Goal: Task Accomplishment & Management: Manage account settings

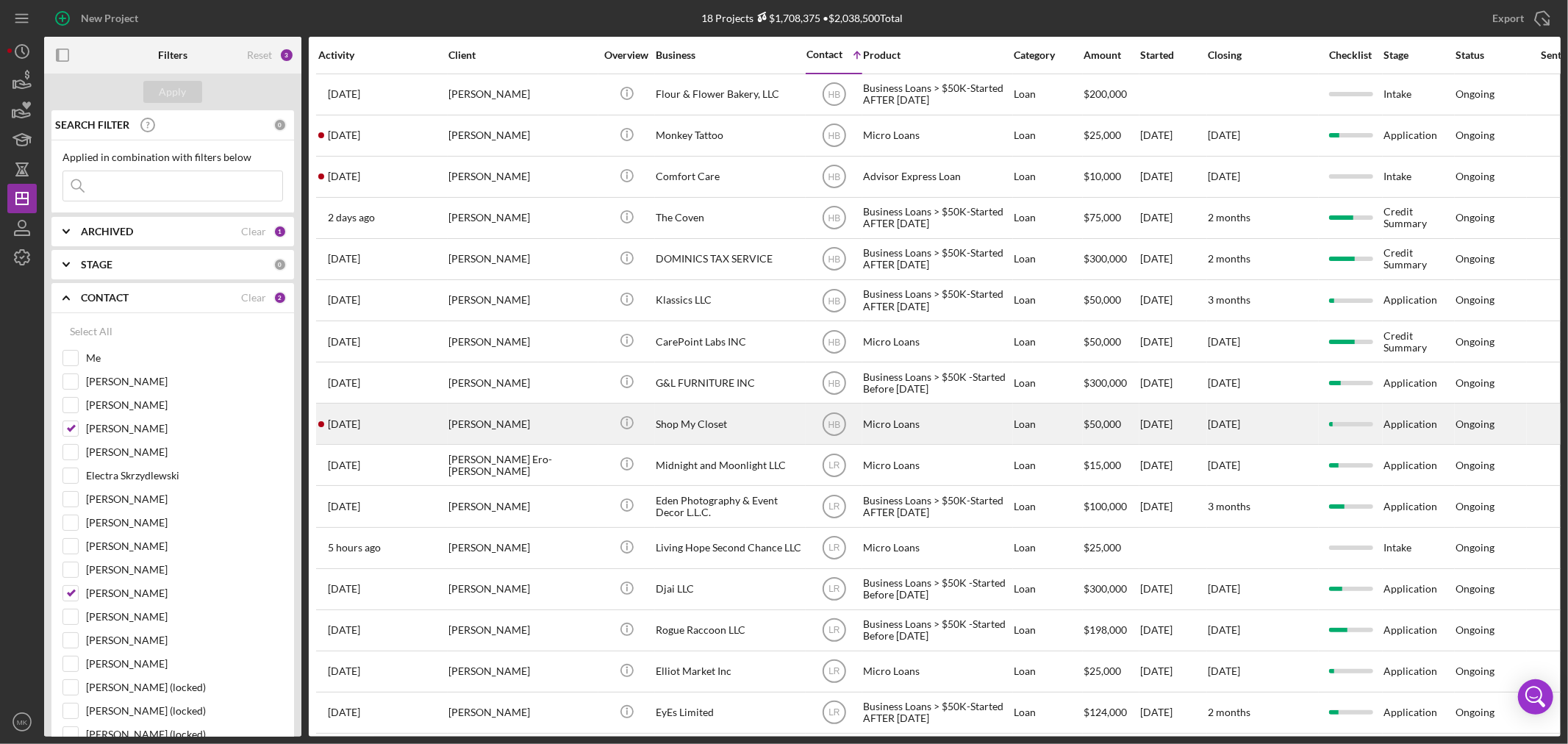
scroll to position [82, 0]
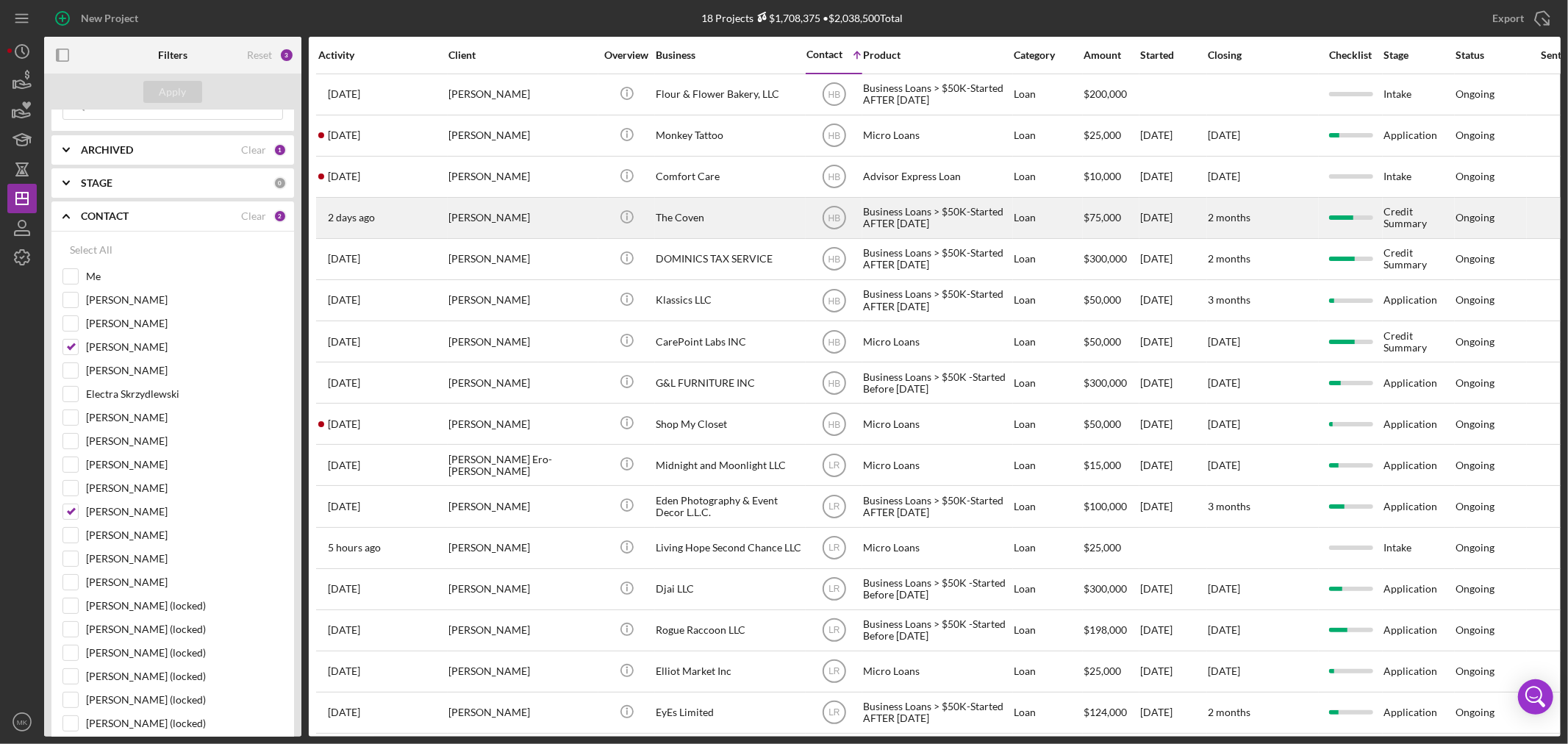
click at [677, 216] on div "The Coven" at bounding box center [729, 218] width 147 height 39
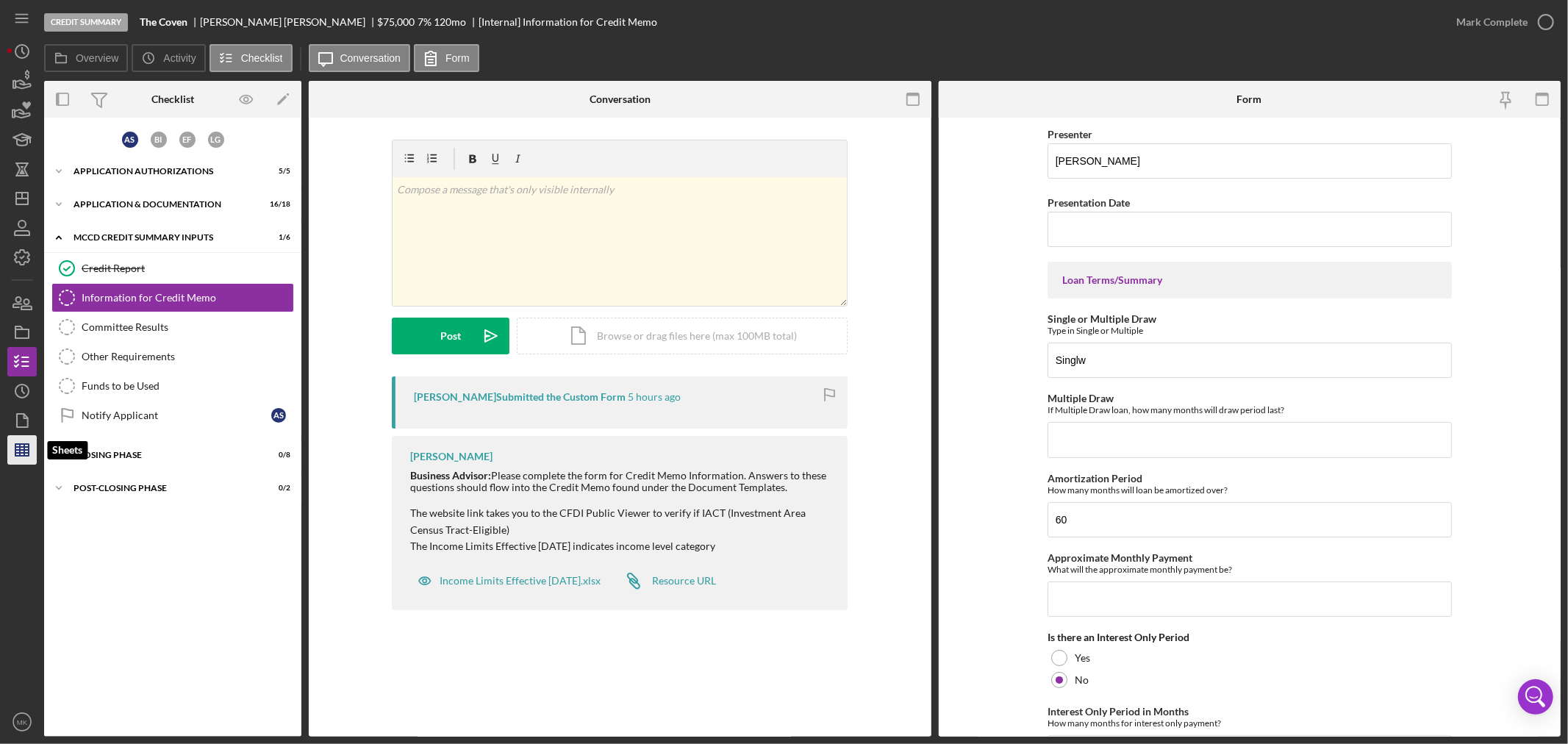
click at [20, 456] on line "button" at bounding box center [20, 450] width 0 height 12
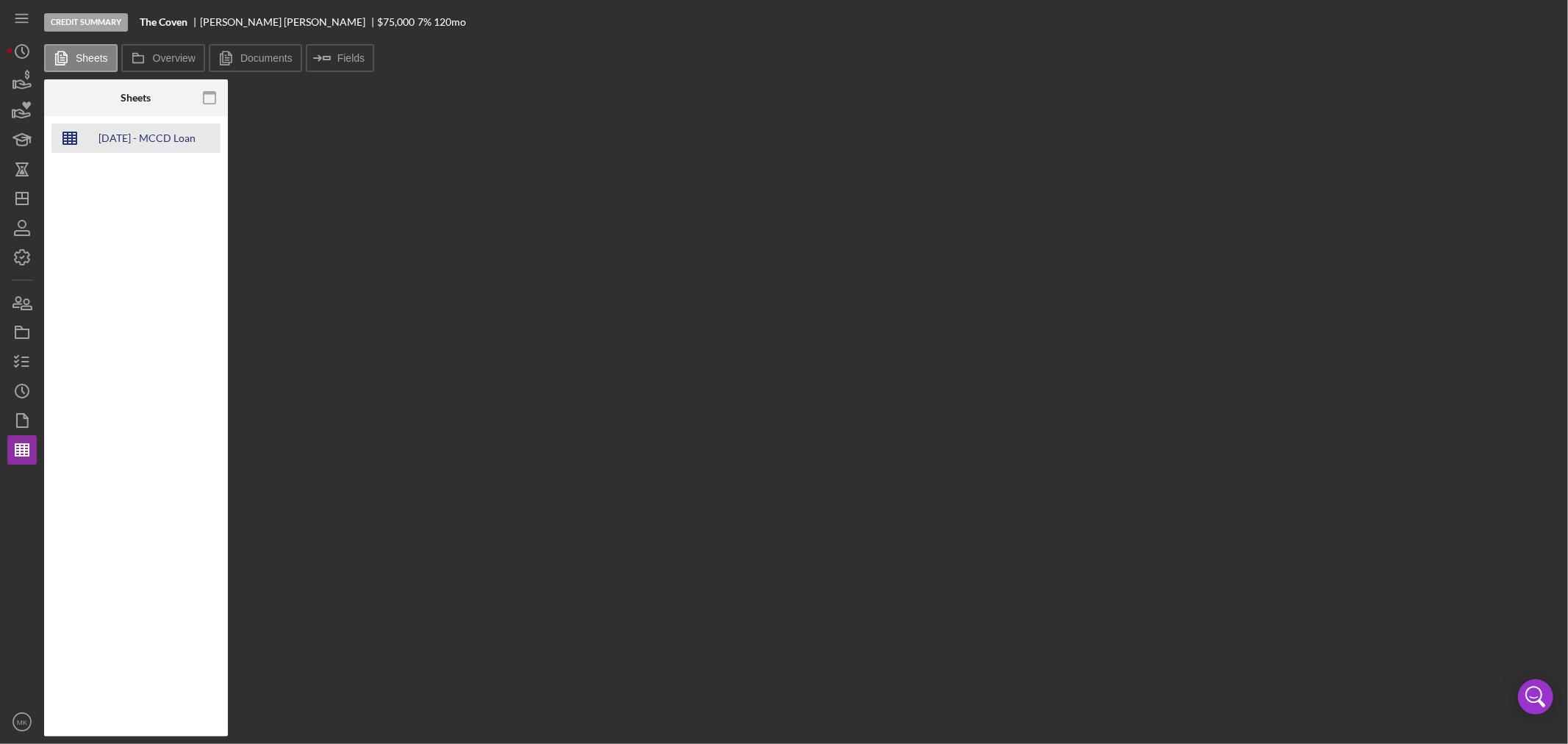
click at [173, 130] on div "[DATE] - MCCD Loan Templates" at bounding box center [146, 138] width 117 height 30
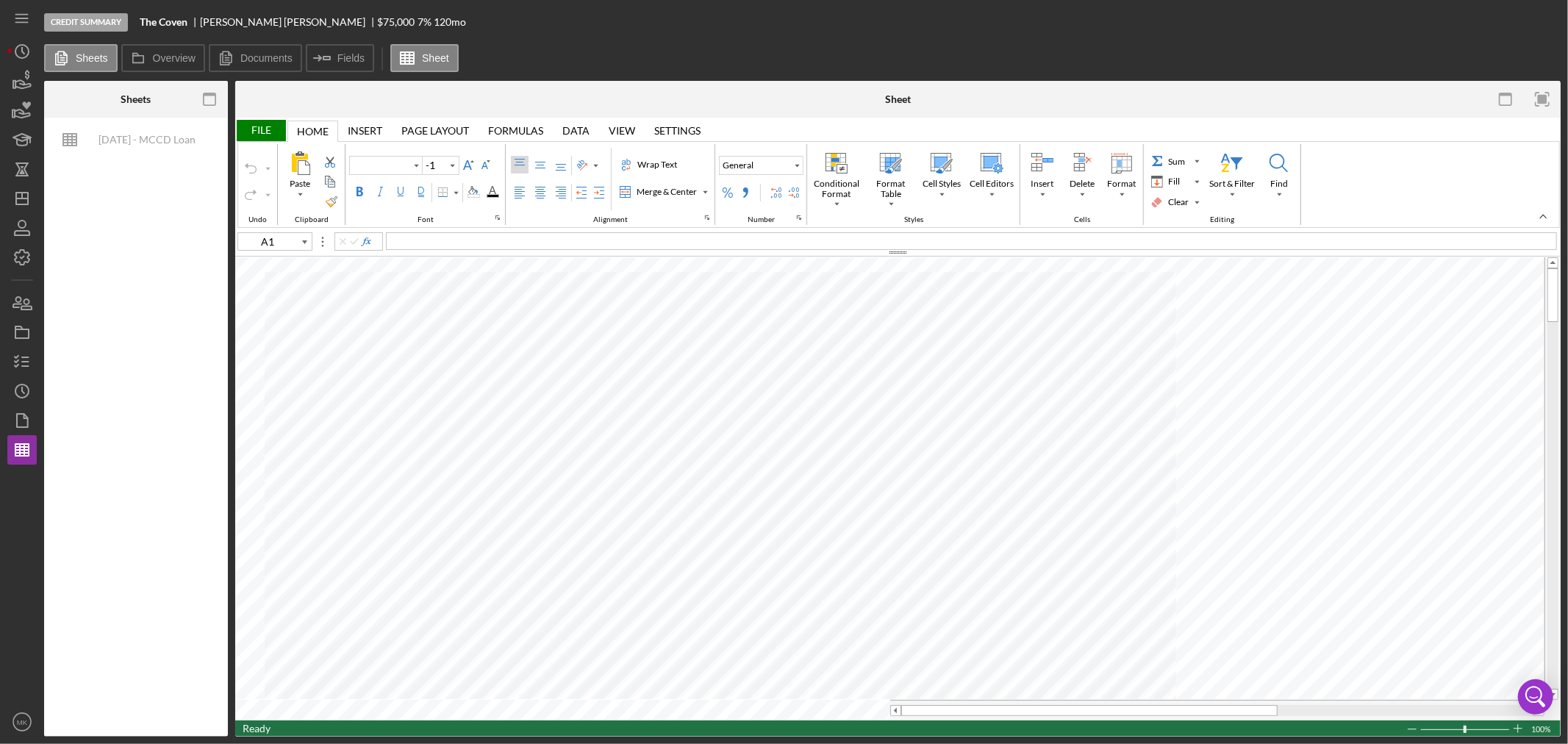
type input "Calibri"
type input "11"
type input "C65"
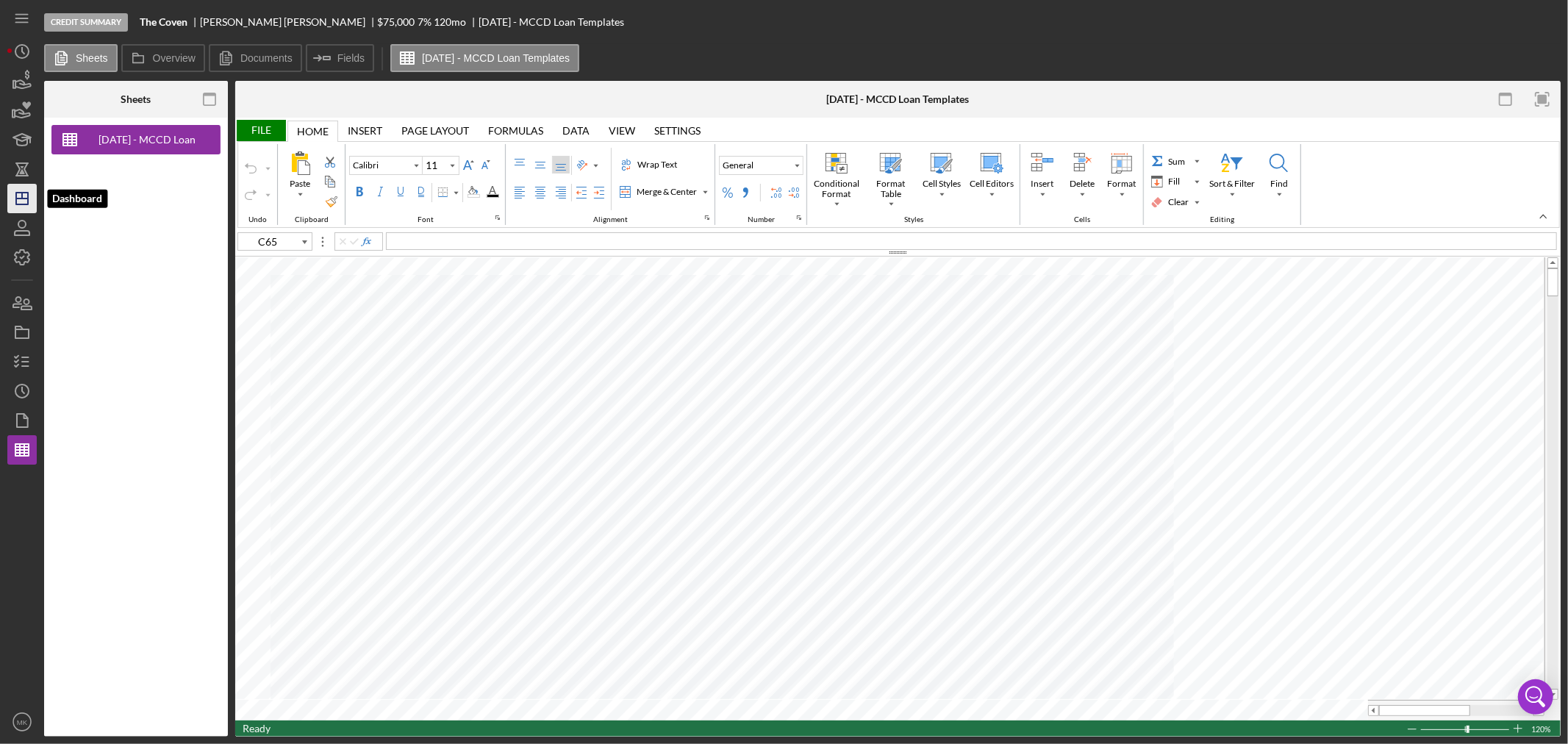
click at [22, 196] on line "button" at bounding box center [22, 195] width 0 height 6
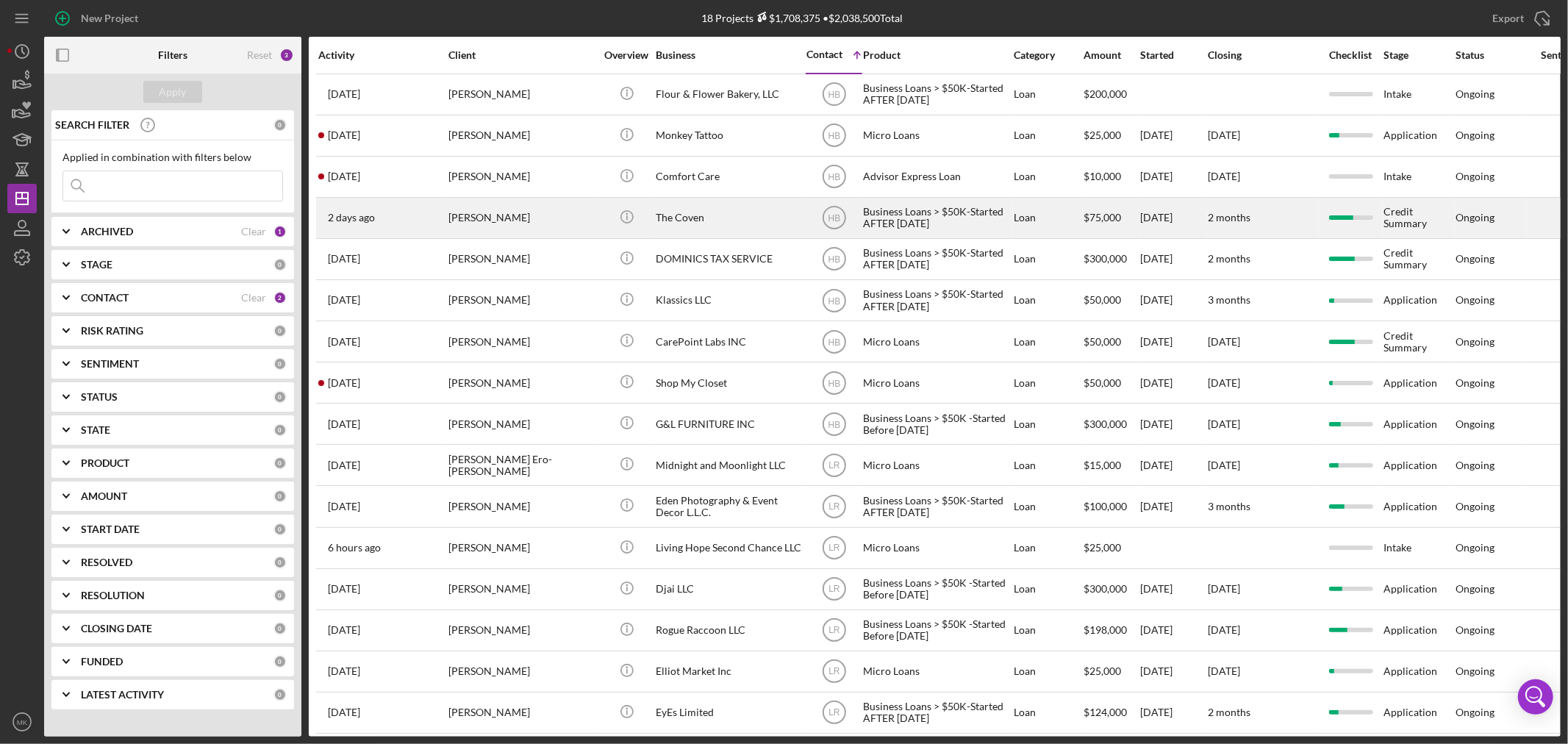
click at [691, 222] on div "The Coven" at bounding box center [729, 218] width 147 height 39
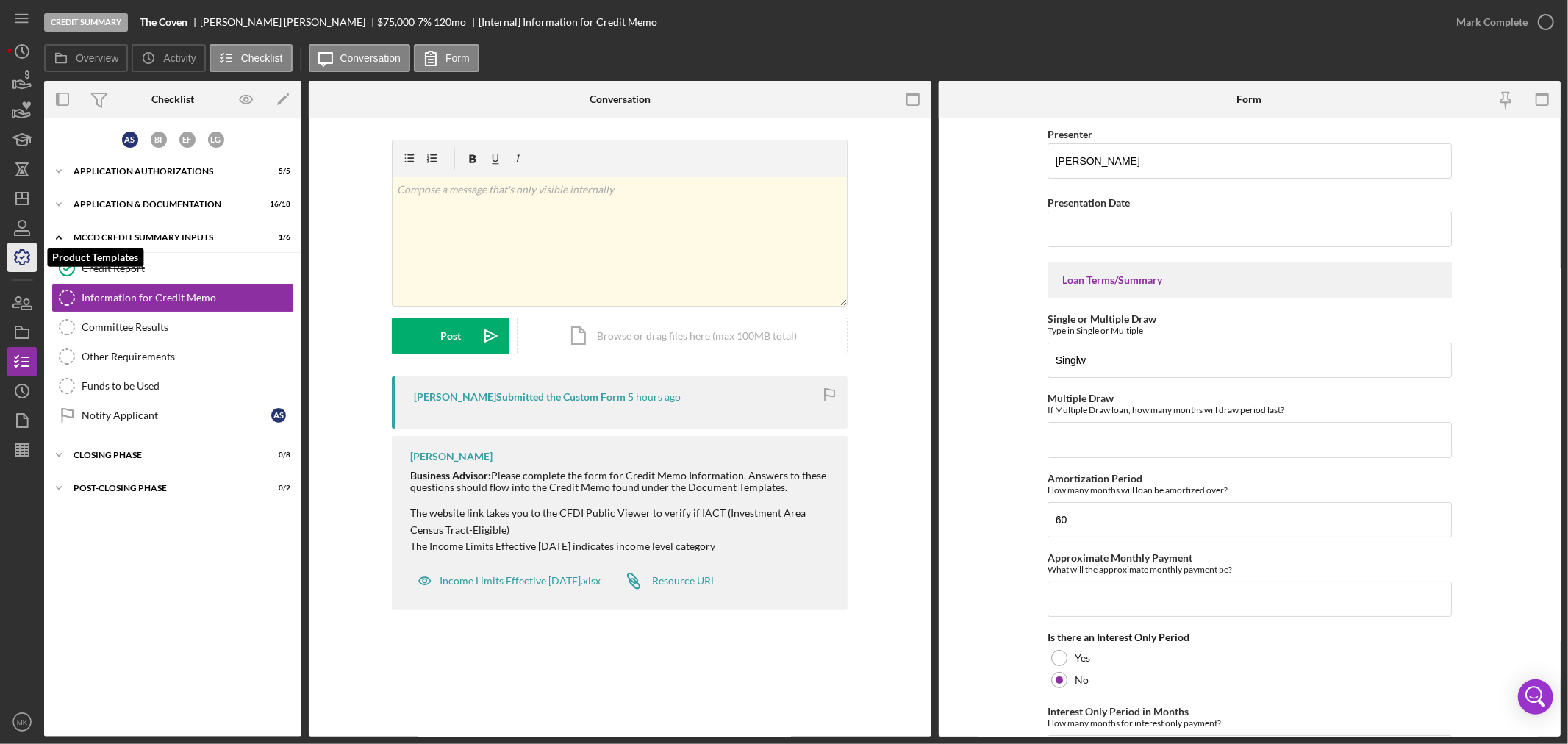
click at [26, 252] on icon "button" at bounding box center [22, 257] width 15 height 15
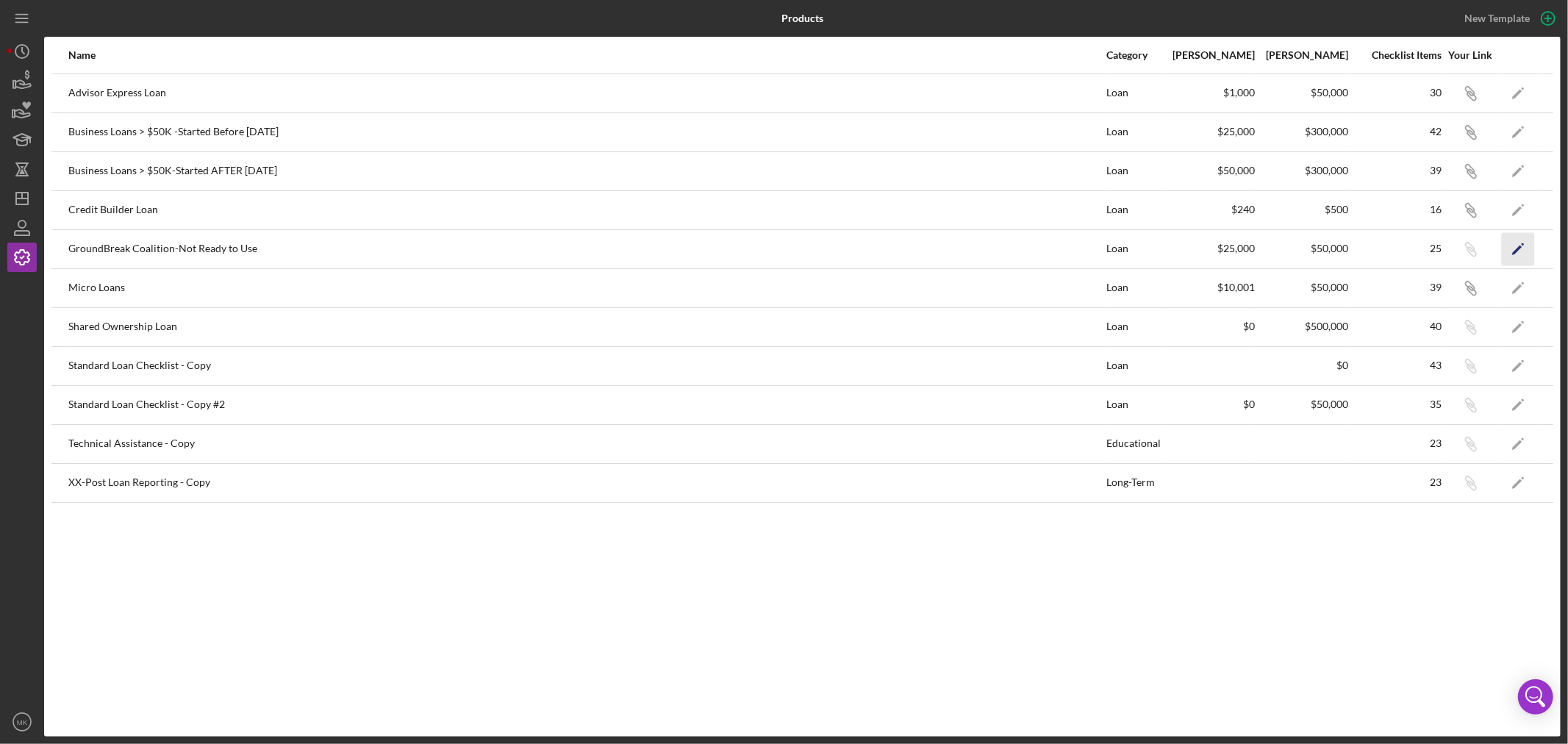
click at [1517, 246] on icon "Icon/Edit" at bounding box center [1518, 249] width 33 height 33
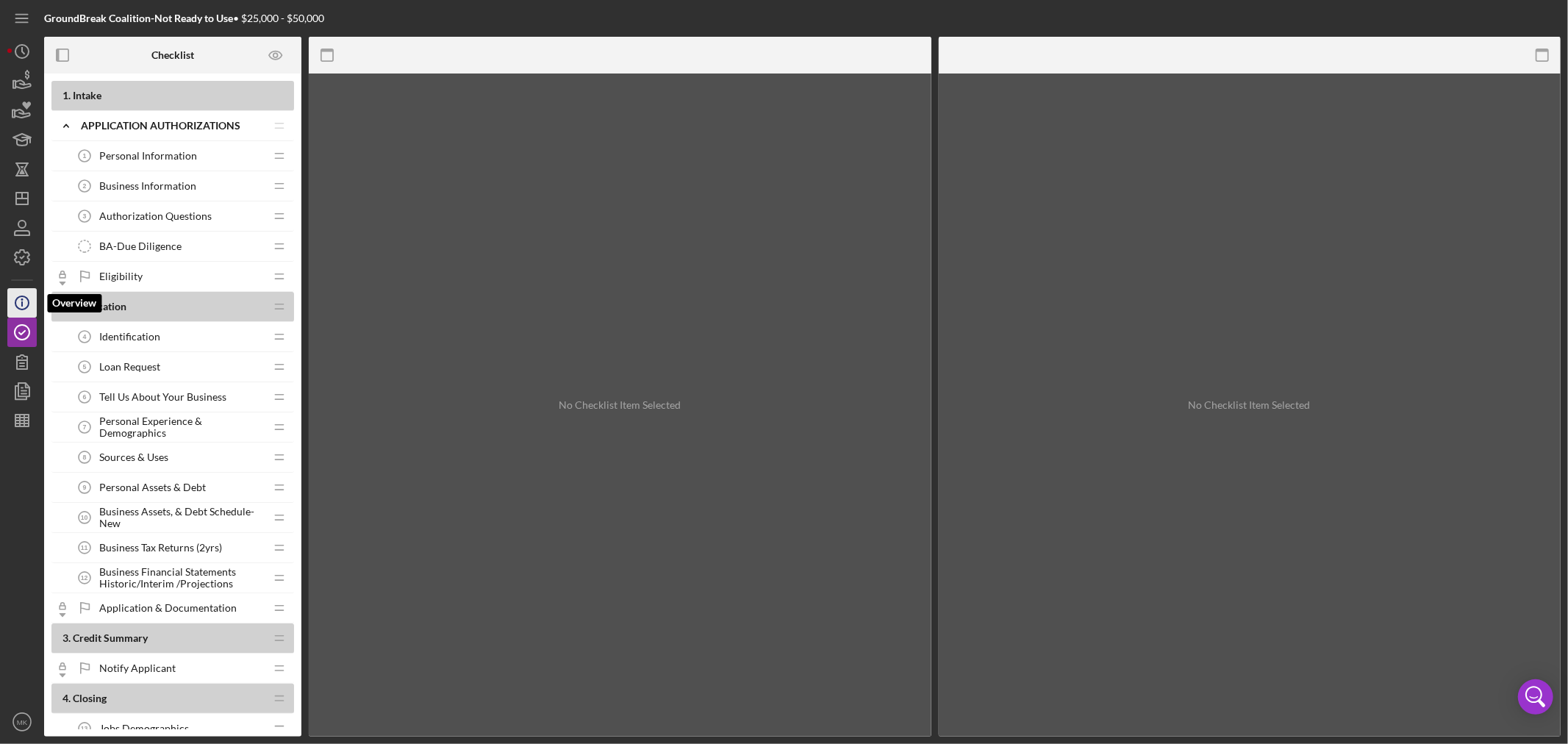
click at [17, 299] on icon "Icon/Info" at bounding box center [22, 303] width 37 height 37
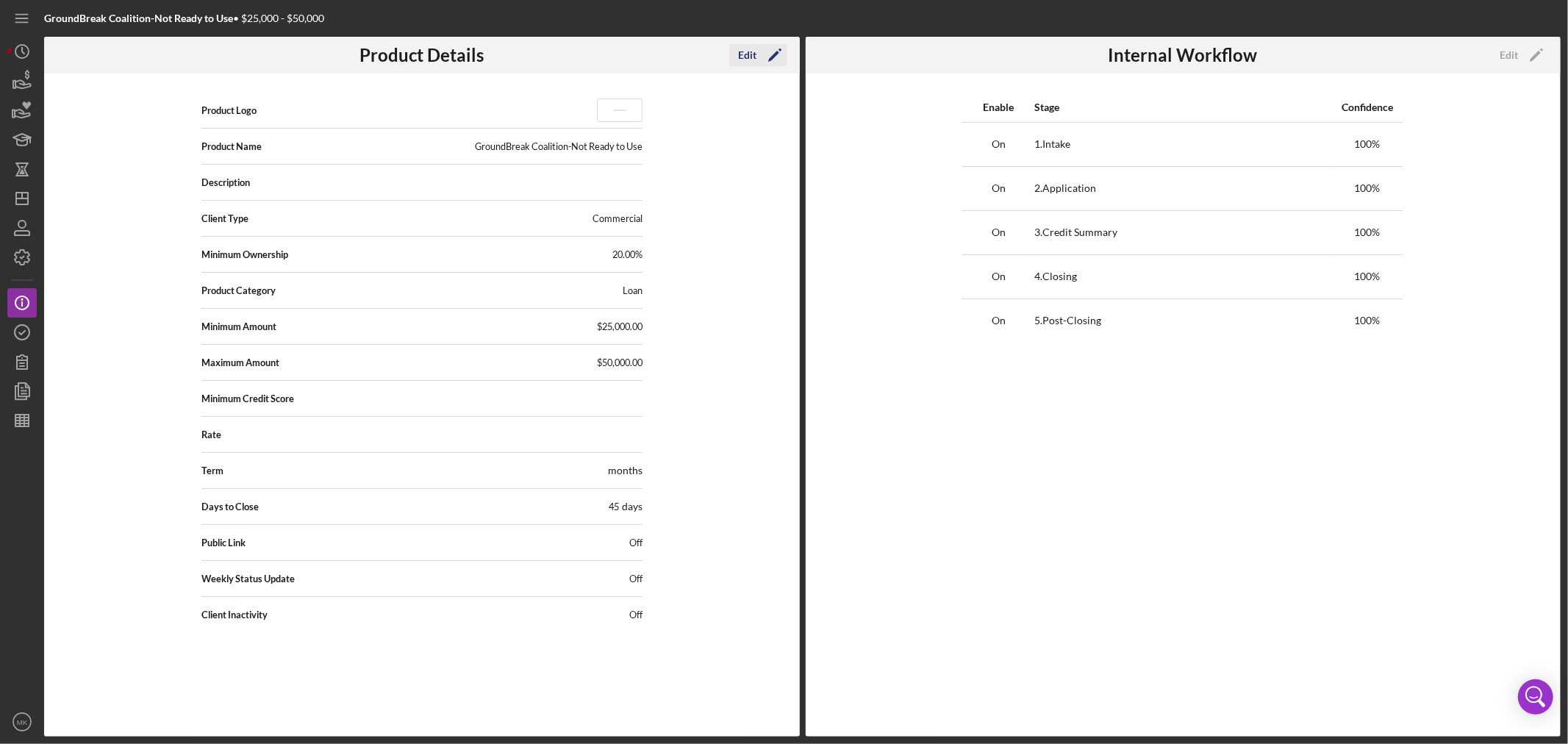
click at [756, 55] on icon "Icon/Edit" at bounding box center [774, 55] width 37 height 37
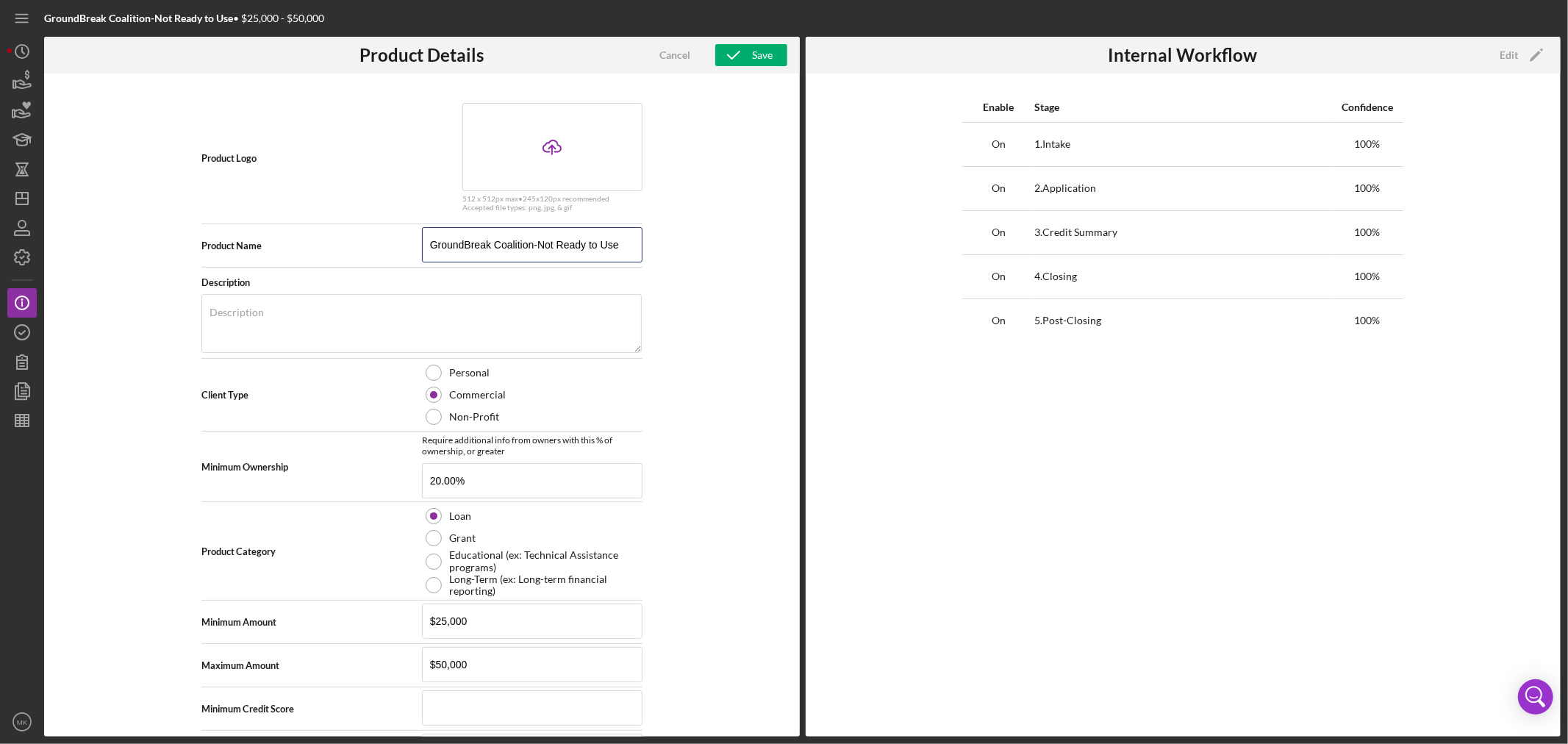
drag, startPoint x: 423, startPoint y: 245, endPoint x: 666, endPoint y: 246, distance: 243.0
click at [666, 246] on div "Product Logo Icon/Upload 512 x 512px max • 245 x 120 px recommended Accepted fi…" at bounding box center [422, 405] width 756 height 663
type input "DO NOT USE-GB"
click at [756, 53] on div "Save" at bounding box center [762, 55] width 21 height 22
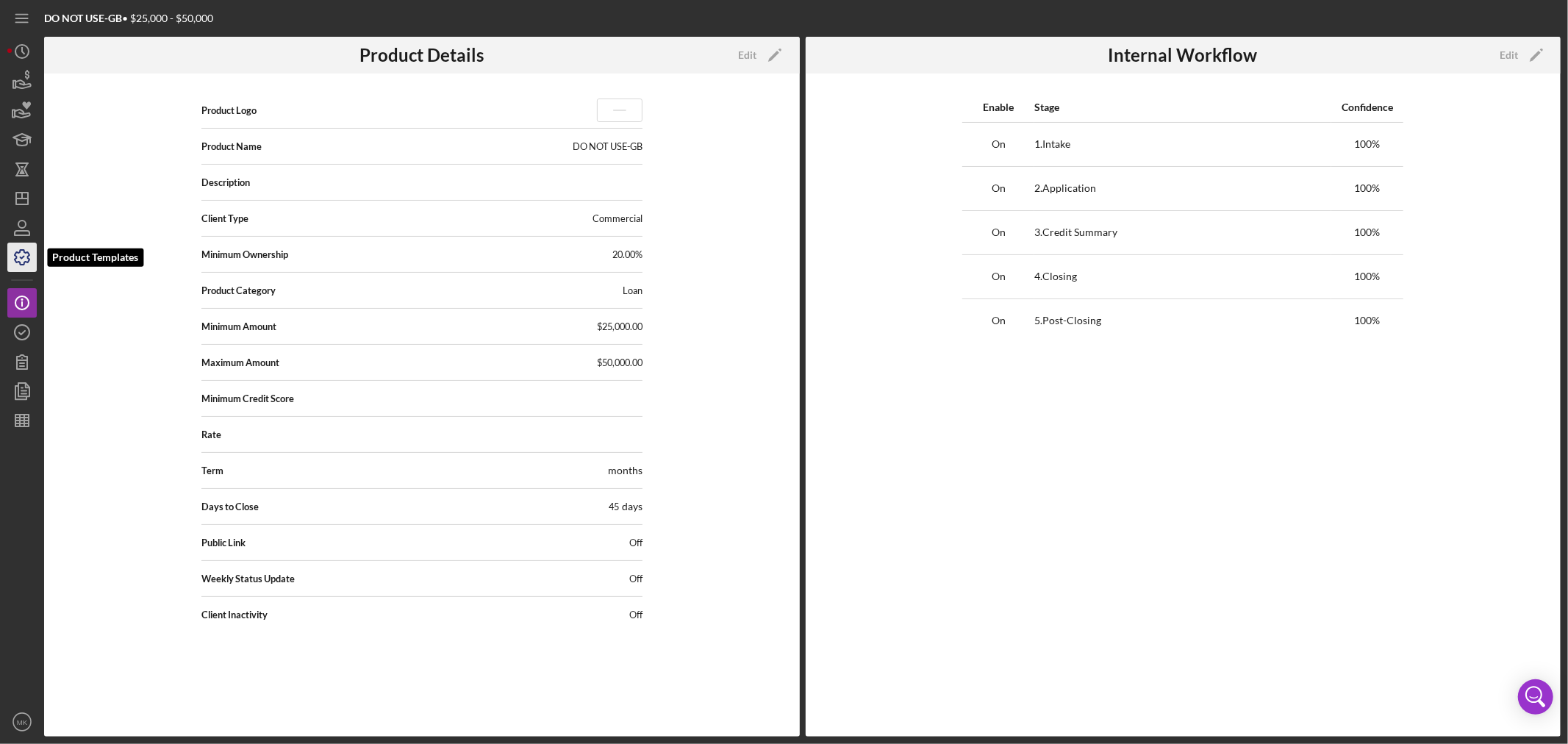
click at [21, 258] on polyline "button" at bounding box center [23, 258] width 3 height 3
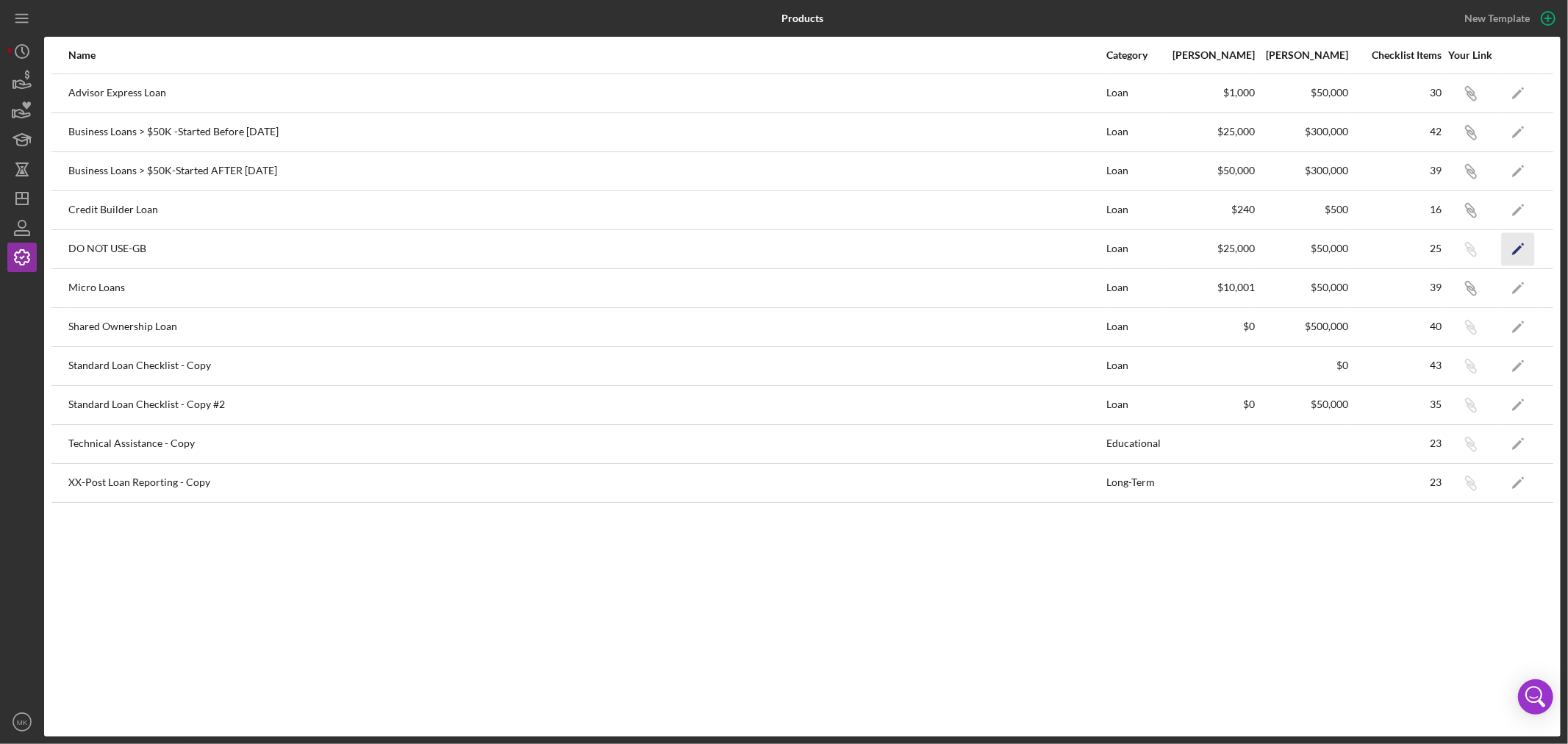
click at [1518, 248] on polygon "button" at bounding box center [1518, 250] width 10 height 10
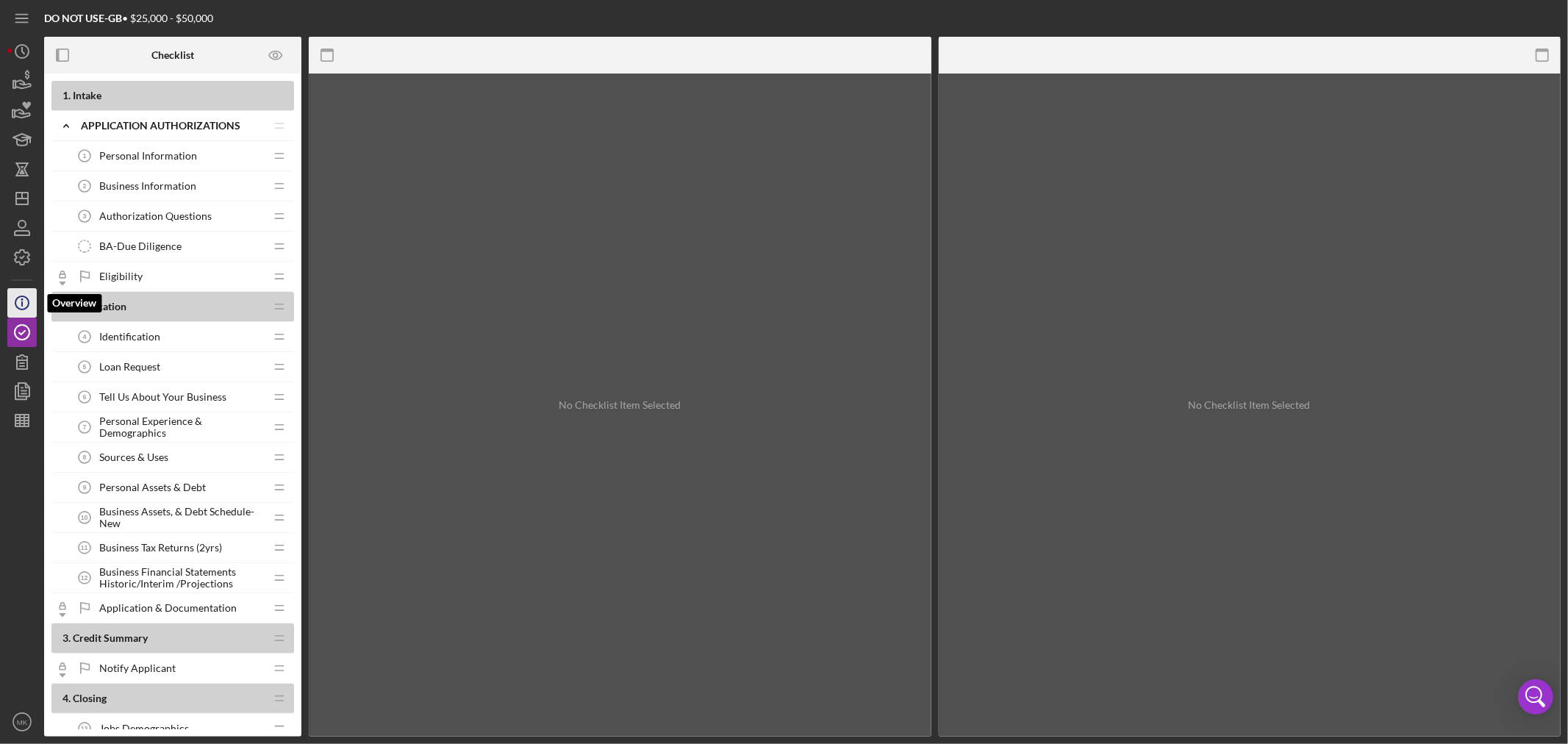
click at [19, 301] on icon "Icon/Info" at bounding box center [22, 303] width 37 height 37
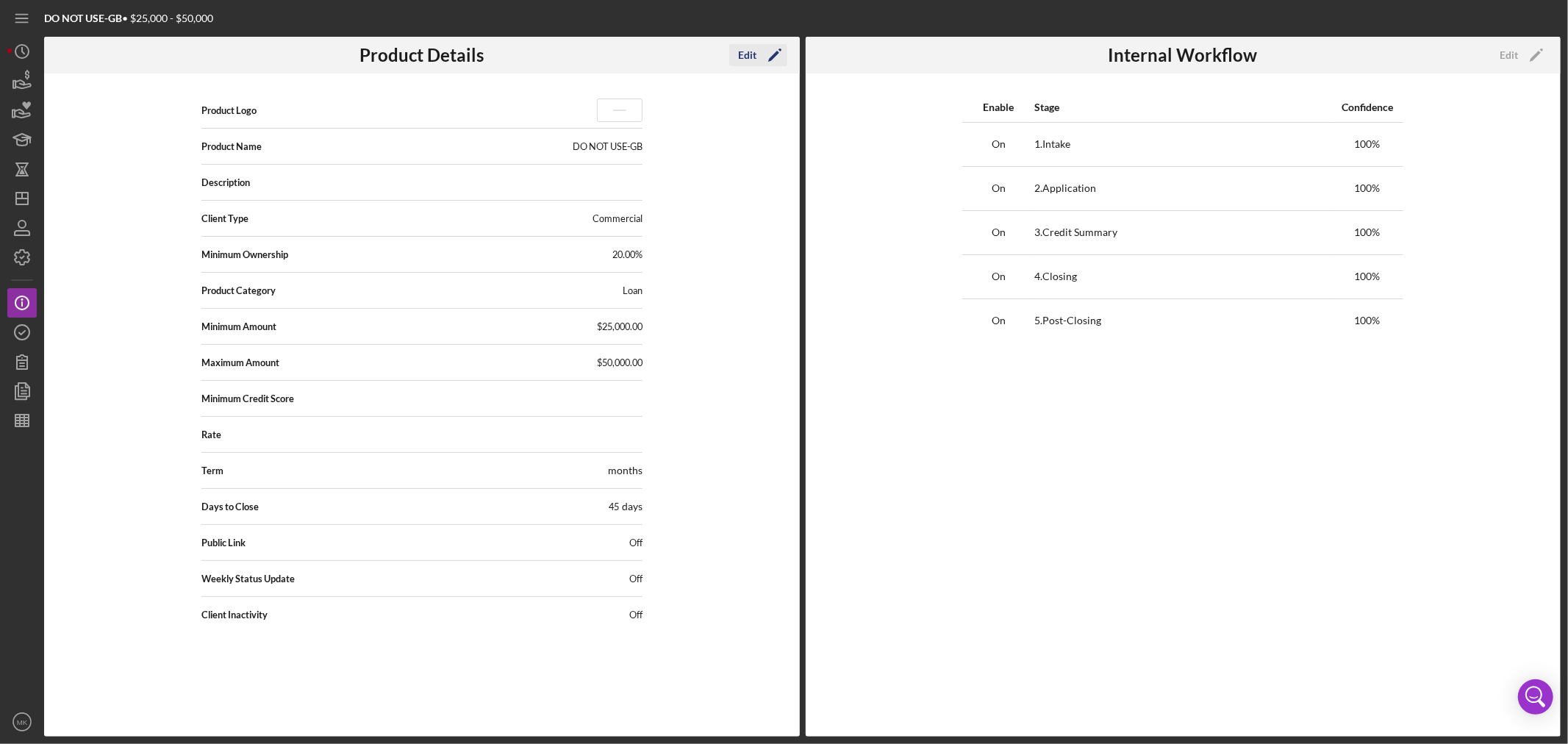
click at [747, 56] on div "Edit" at bounding box center [747, 55] width 18 height 22
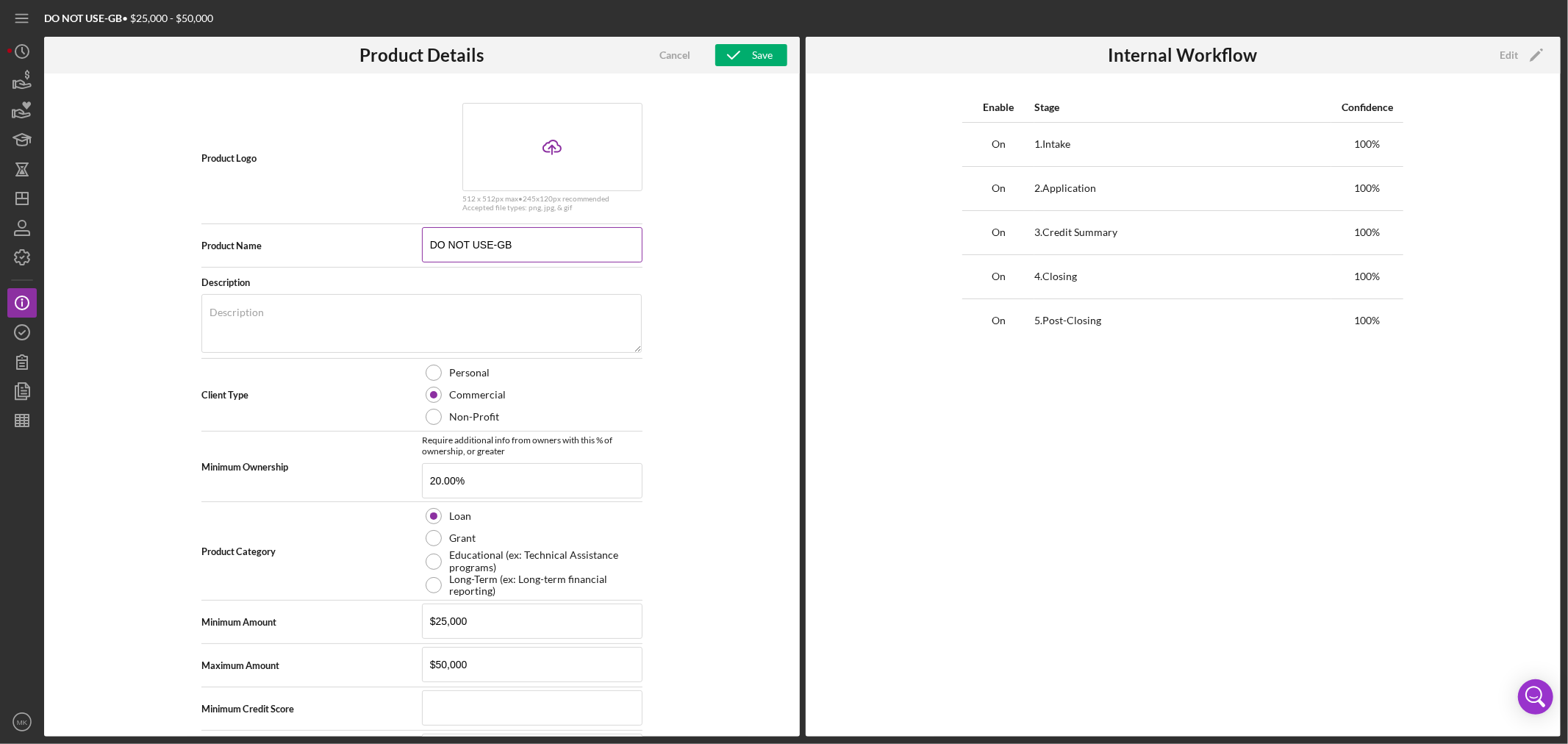
click at [432, 249] on input "DO NOT USE-GB" at bounding box center [532, 245] width 220 height 36
type input "XX-DO NOT USE-GB"
click at [745, 50] on icon "button" at bounding box center [734, 55] width 37 height 37
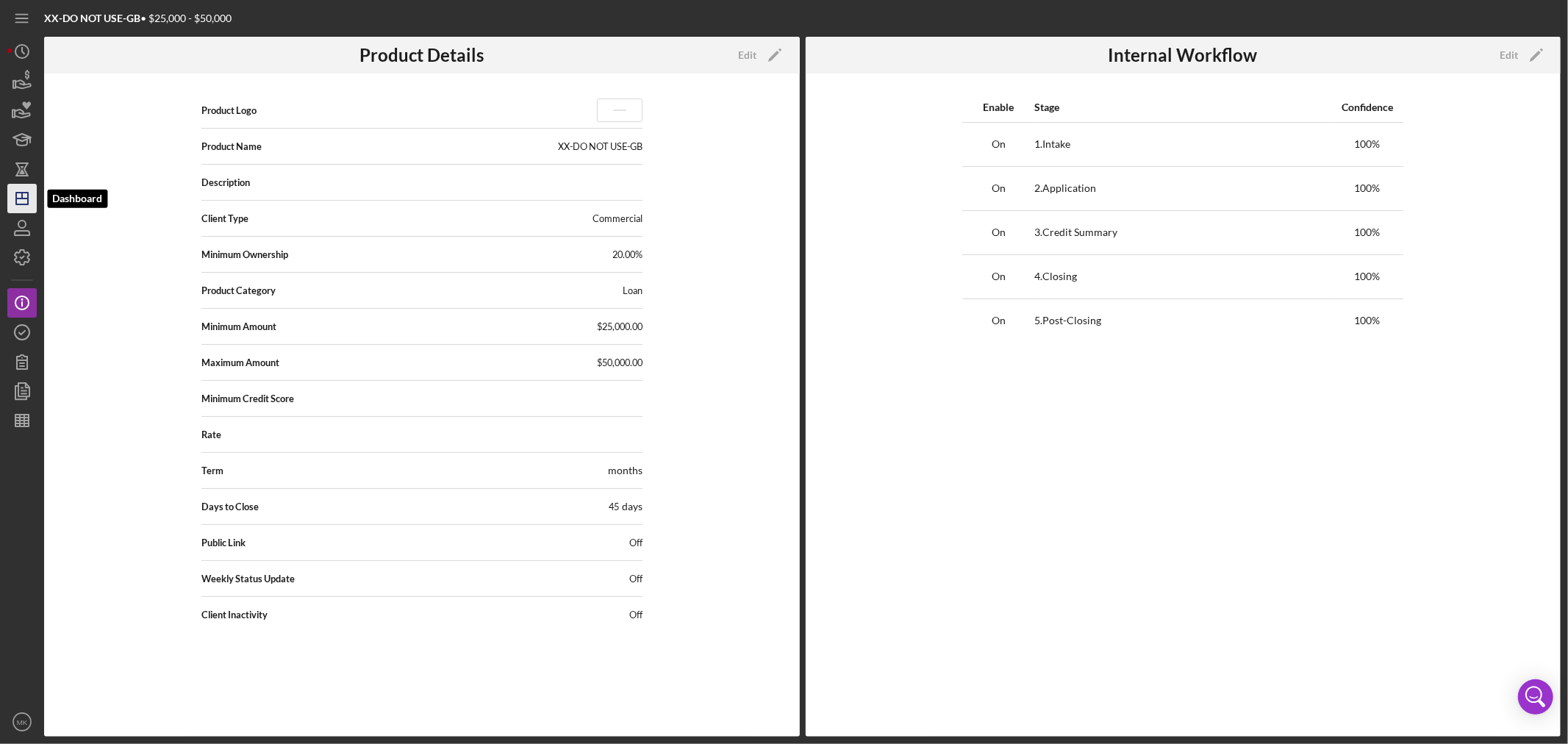
click at [24, 197] on icon "Icon/Dashboard" at bounding box center [22, 198] width 37 height 37
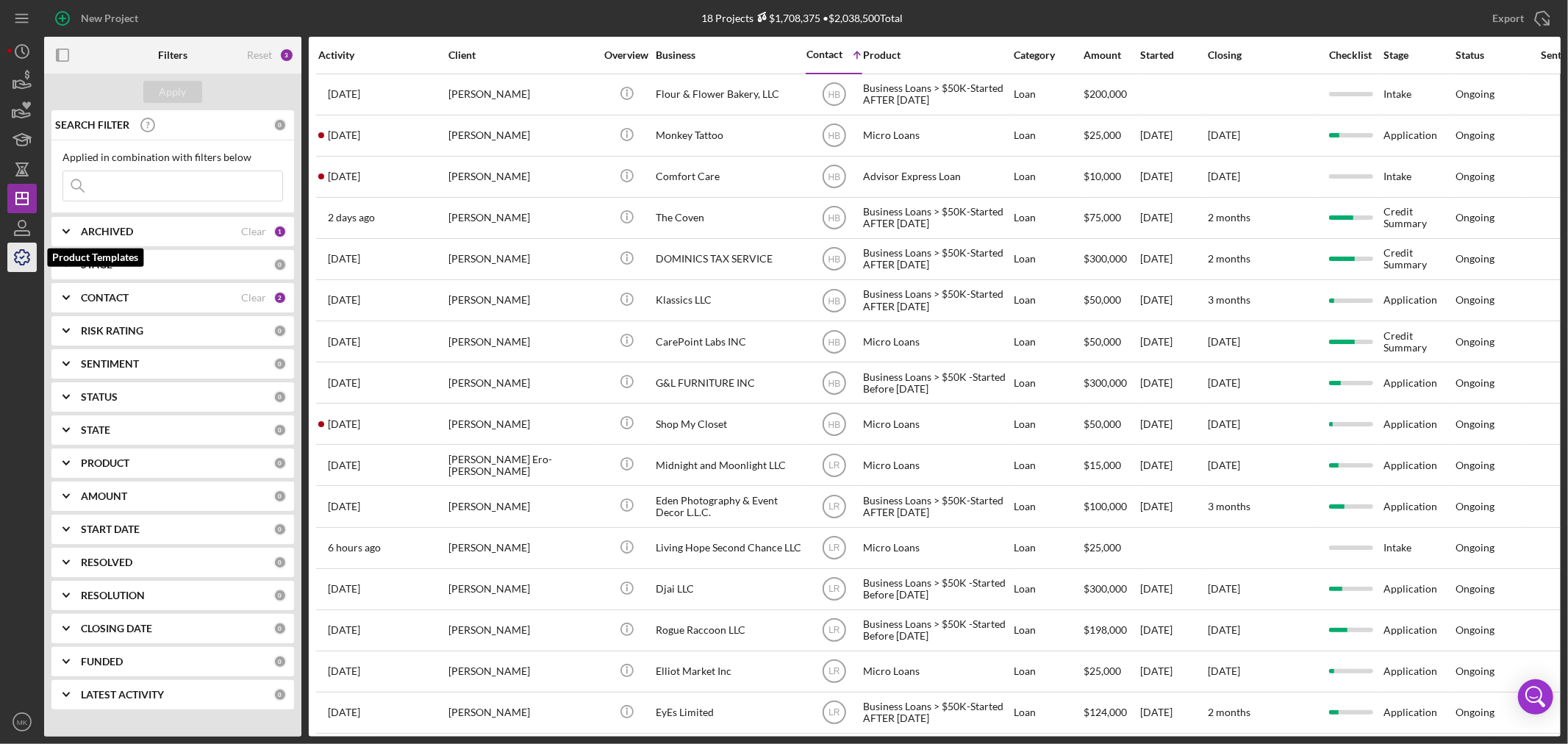
click at [18, 256] on icon "button" at bounding box center [22, 258] width 37 height 37
